Goal: Communication & Community: Share content

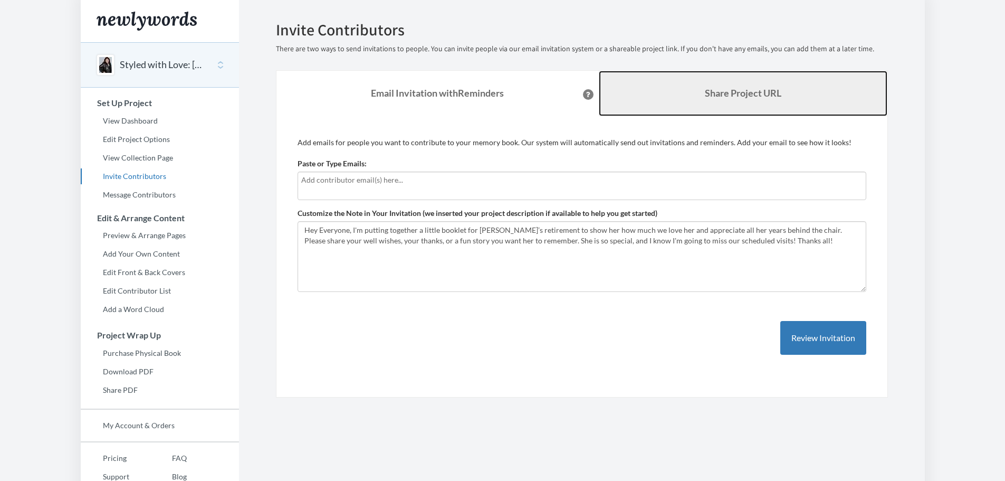
click at [710, 90] on b "Share Project URL" at bounding box center [743, 93] width 77 height 12
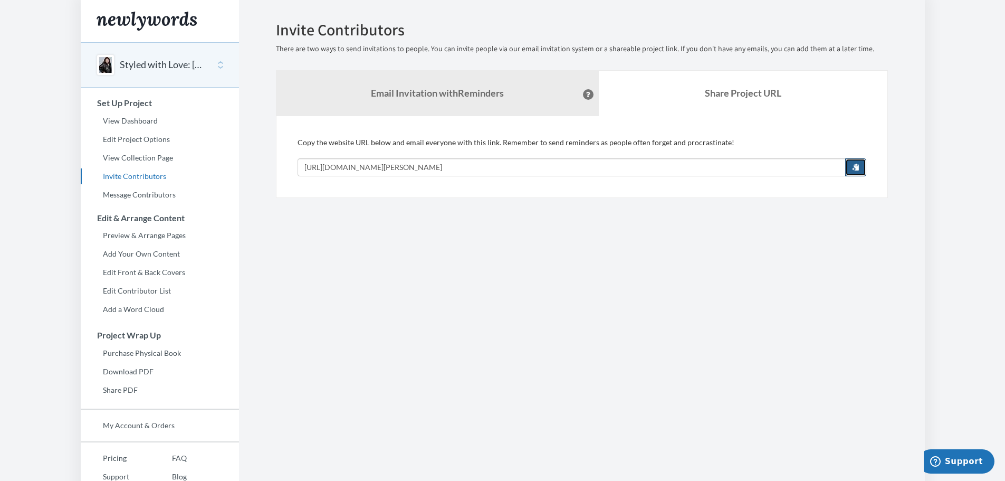
click at [856, 167] on span "button" at bounding box center [855, 166] width 7 height 7
click at [857, 169] on span "button" at bounding box center [855, 166] width 7 height 7
click at [140, 124] on link "View Dashboard" at bounding box center [160, 121] width 158 height 16
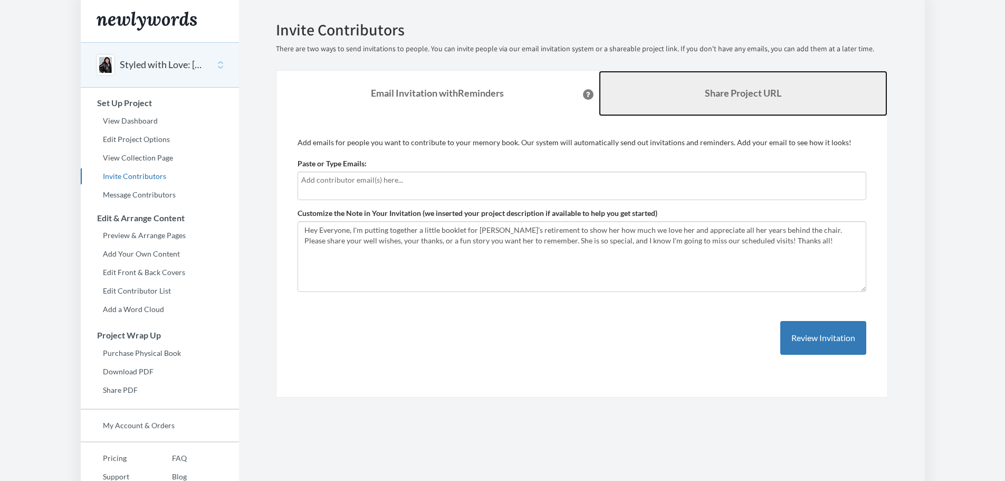
click at [746, 97] on b "Share Project URL" at bounding box center [743, 93] width 77 height 12
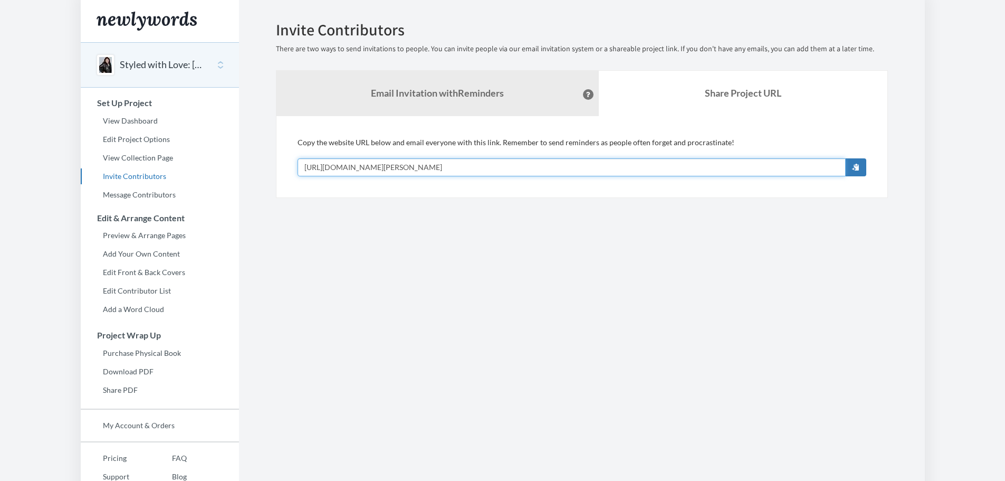
drag, startPoint x: 575, startPoint y: 168, endPoint x: 280, endPoint y: 166, distance: 295.0
click at [280, 166] on div "Add emails for people you want to contribute to your memory book. Our system wi…" at bounding box center [582, 157] width 612 height 82
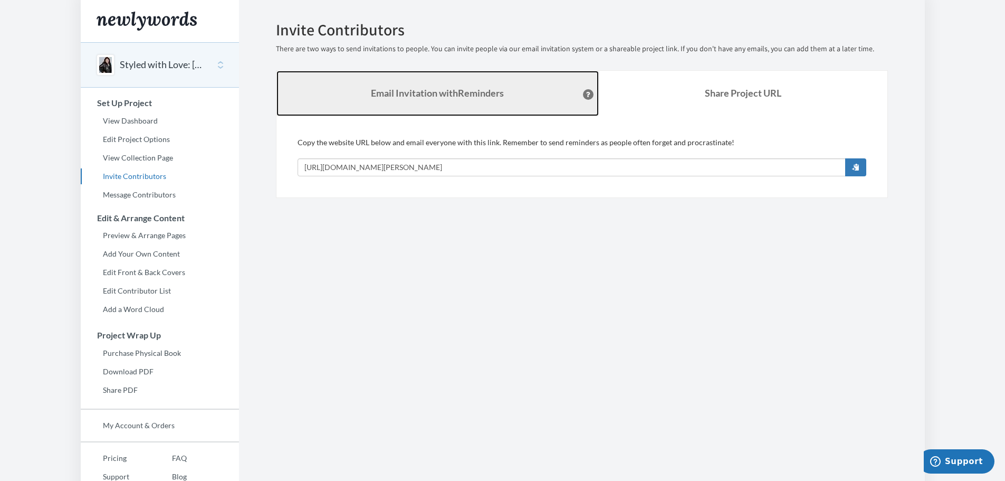
drag, startPoint x: 438, startPoint y: 84, endPoint x: 448, endPoint y: 86, distance: 10.2
click at [438, 84] on link "Email Invitation with Reminders" at bounding box center [438, 93] width 322 height 45
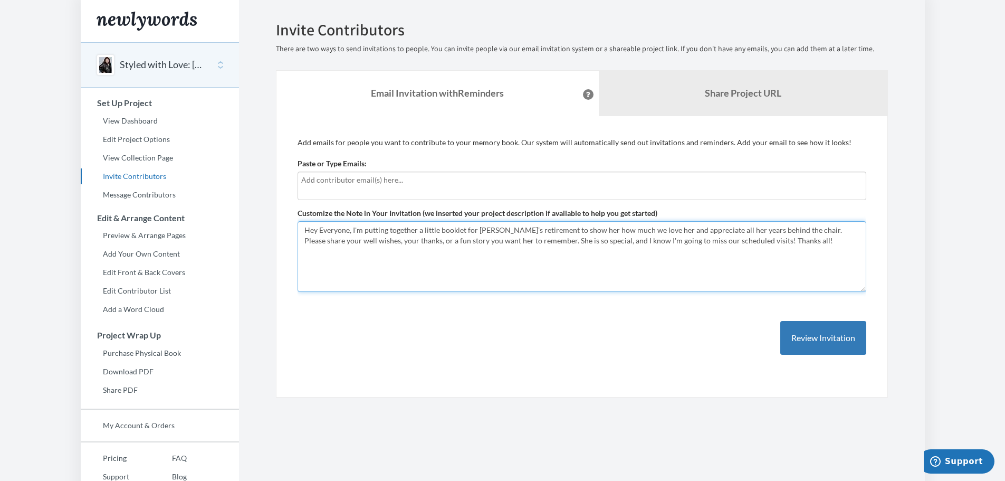
click at [346, 269] on textarea "Hey Everyone, I'm putting together a little booklet for Carleen’s retirement to…" at bounding box center [582, 256] width 569 height 71
drag, startPoint x: 793, startPoint y: 245, endPoint x: 286, endPoint y: 228, distance: 508.0
click at [286, 228] on div "Add emails for people you want to contribute to your memory book. Our system wi…" at bounding box center [582, 257] width 612 height 282
click at [355, 259] on textarea "Hey Everyone, I'm putting together a little booklet for Carleen’s retirement to…" at bounding box center [582, 256] width 569 height 71
click at [344, 232] on textarea "Hey Everyone, I'm putting together a little booklet for Carleen’s retirement to…" at bounding box center [582, 256] width 569 height 71
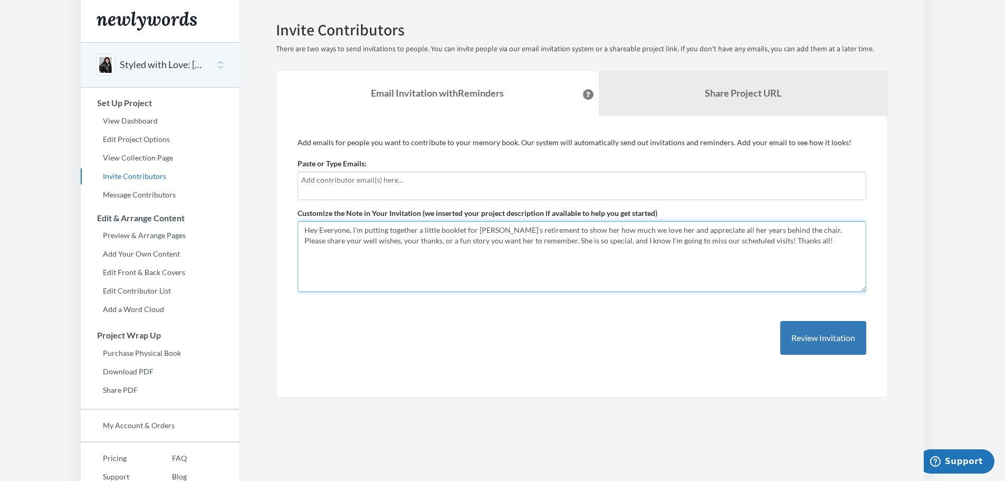
click at [344, 232] on textarea "Hey Everyone, I'm putting together a little booklet for Carleen’s retirement to…" at bounding box center [582, 256] width 569 height 71
click at [716, 250] on textarea "Hey Everyone, I'm putting together a little booklet for Carleen’s retirement to…" at bounding box center [582, 256] width 569 height 71
drag, startPoint x: 680, startPoint y: 241, endPoint x: 281, endPoint y: 232, distance: 398.6
click at [281, 232] on div "Add emails for people you want to contribute to your memory book. Our system wi…" at bounding box center [582, 257] width 612 height 282
click at [728, 272] on textarea "Hey Everyone, I'm putting together a little booklet for Carleen’s retirement to…" at bounding box center [582, 256] width 569 height 71
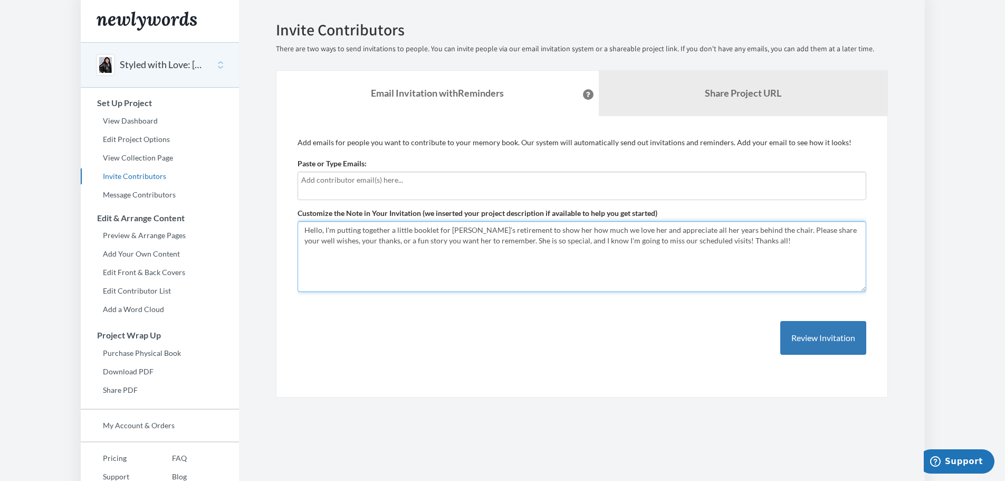
click at [355, 265] on textarea "Hey Everyone, I'm putting together a little booklet for Carleen’s retirement to…" at bounding box center [582, 256] width 569 height 71
click at [411, 229] on textarea "Hey Everyone, I'm putting together a little booklet for Carleen’s retirement to…" at bounding box center [582, 256] width 569 height 71
click at [401, 230] on textarea "Hey Everyone, I'm putting together a little booklet for Carleen’s retirement to…" at bounding box center [582, 256] width 569 height 71
click at [402, 230] on textarea "Hey Everyone, I'm putting together a little booklet for Carleen’s retirement to…" at bounding box center [582, 256] width 569 height 71
click at [510, 280] on textarea "Hey Everyone, I'm putting together a little booklet for Carleen’s retirement to…" at bounding box center [582, 256] width 569 height 71
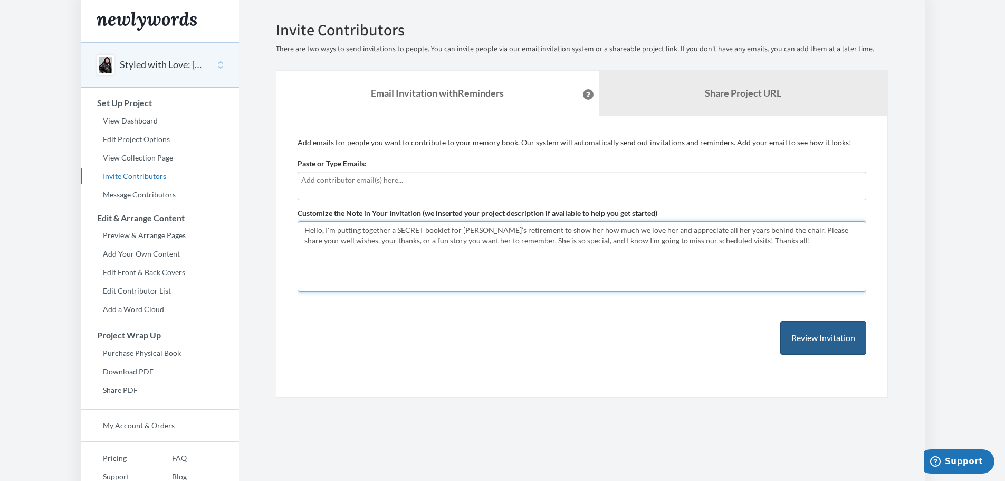
type textarea "Hello, I'm putting together a SECRET booklet for [PERSON_NAME]’s retirement to …"
click at [849, 336] on button "Review Invitation" at bounding box center [824, 338] width 86 height 34
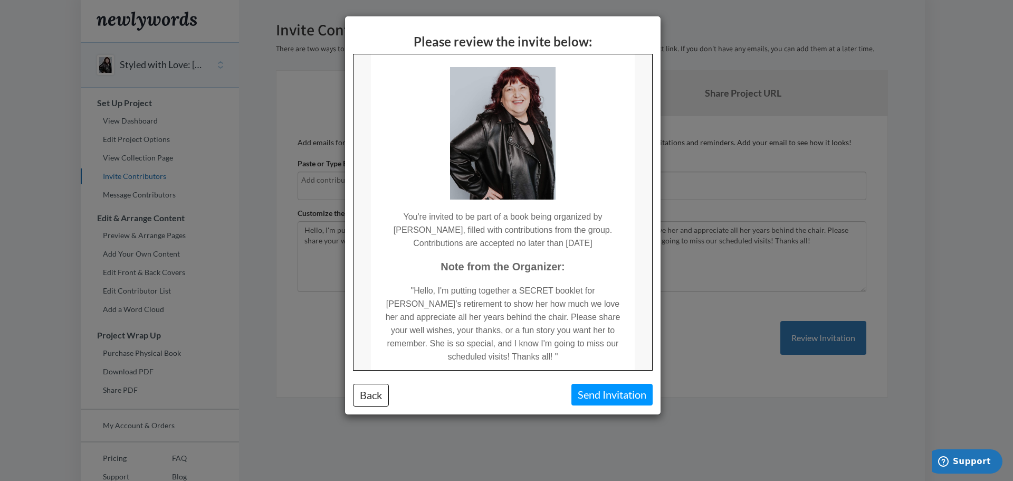
scroll to position [179, 0]
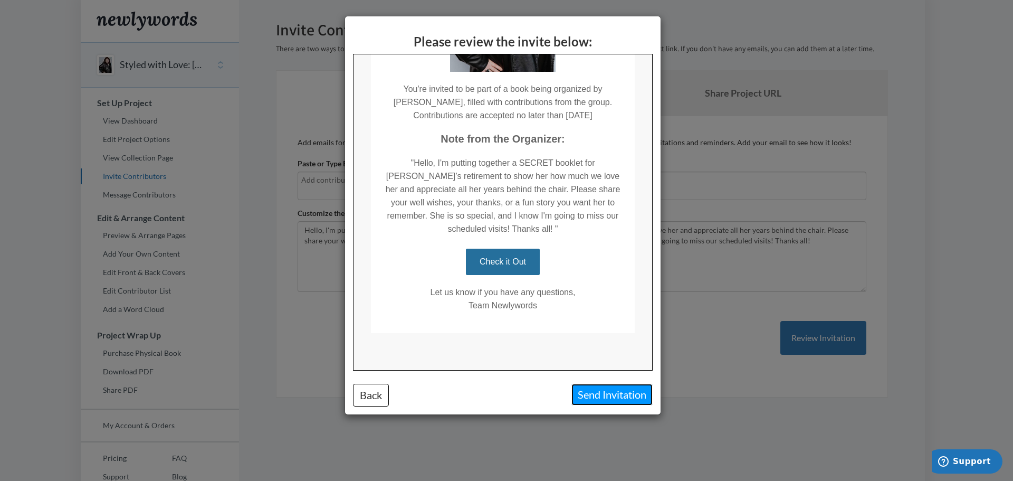
click at [624, 402] on button "Send Invitation" at bounding box center [612, 395] width 81 height 22
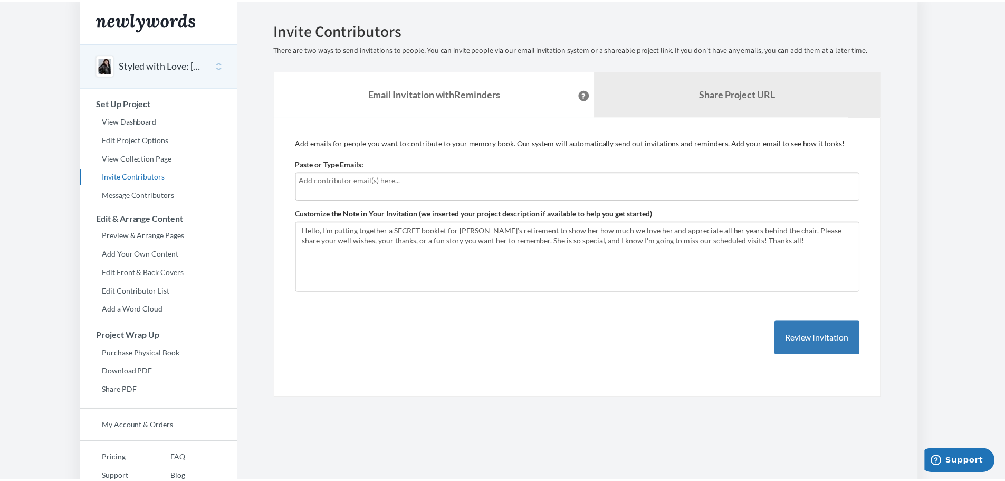
scroll to position [0, 0]
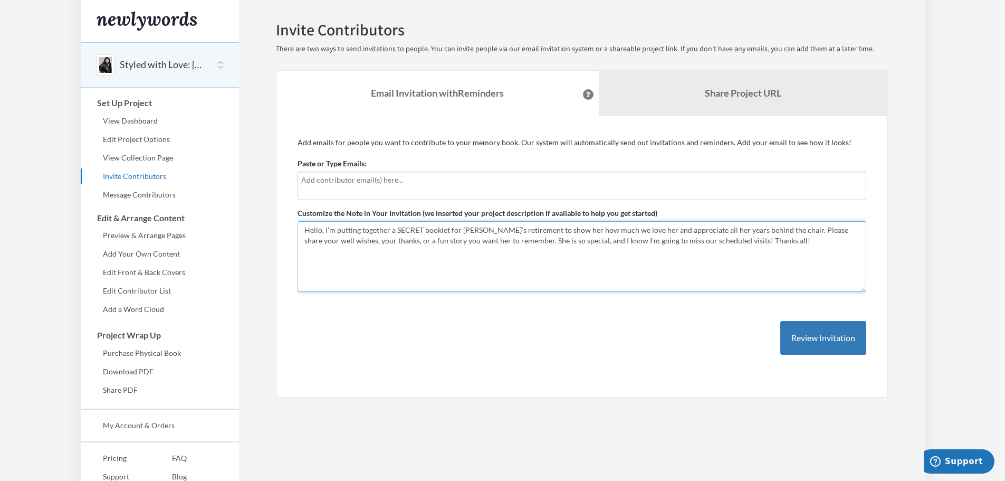
click at [583, 251] on textarea "Hey Everyone, I'm putting together a little booklet for Carleen’s retirement to…" at bounding box center [582, 256] width 569 height 71
drag, startPoint x: 766, startPoint y: 241, endPoint x: 300, endPoint y: 224, distance: 466.4
click at [300, 224] on textarea "Hey Everyone, I'm putting together a little booklet for Carleen’s retirement to…" at bounding box center [582, 256] width 569 height 71
click at [128, 119] on link "View Dashboard" at bounding box center [160, 121] width 158 height 16
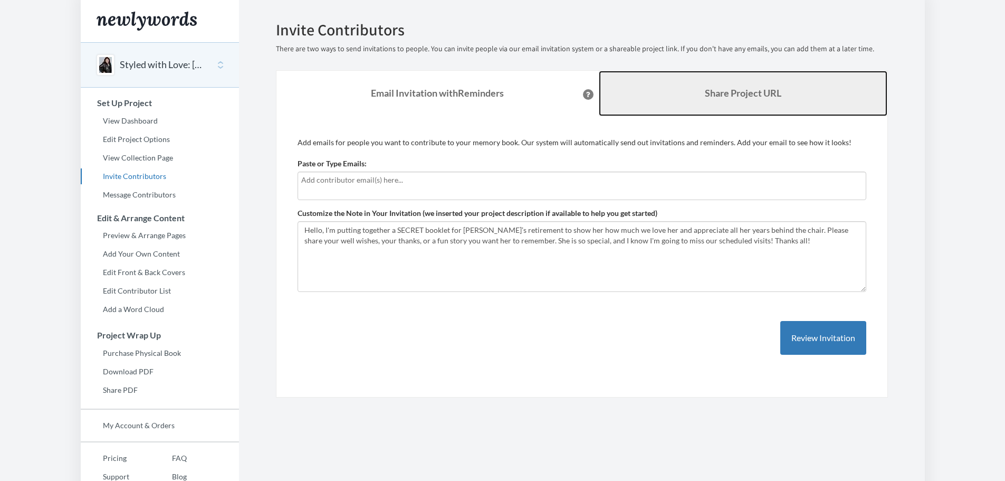
click at [712, 103] on link "Share Project URL" at bounding box center [743, 93] width 289 height 45
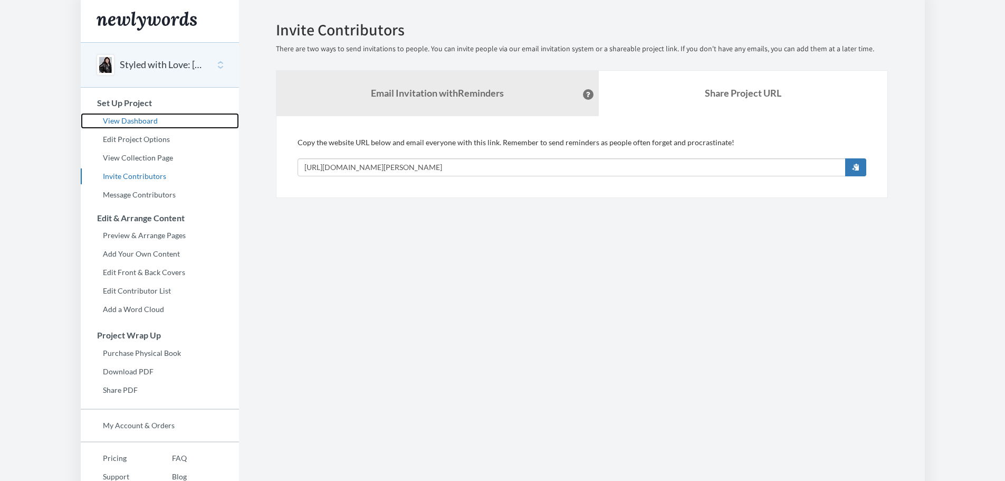
click at [144, 119] on link "View Dashboard" at bounding box center [160, 121] width 158 height 16
